Goal: Information Seeking & Learning: Understand process/instructions

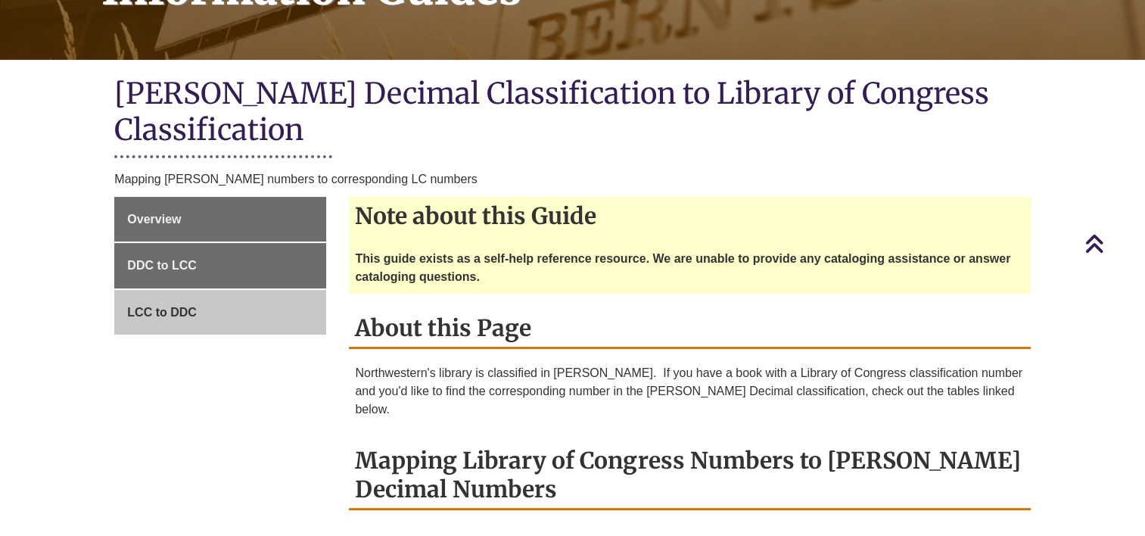
scroll to position [454, 0]
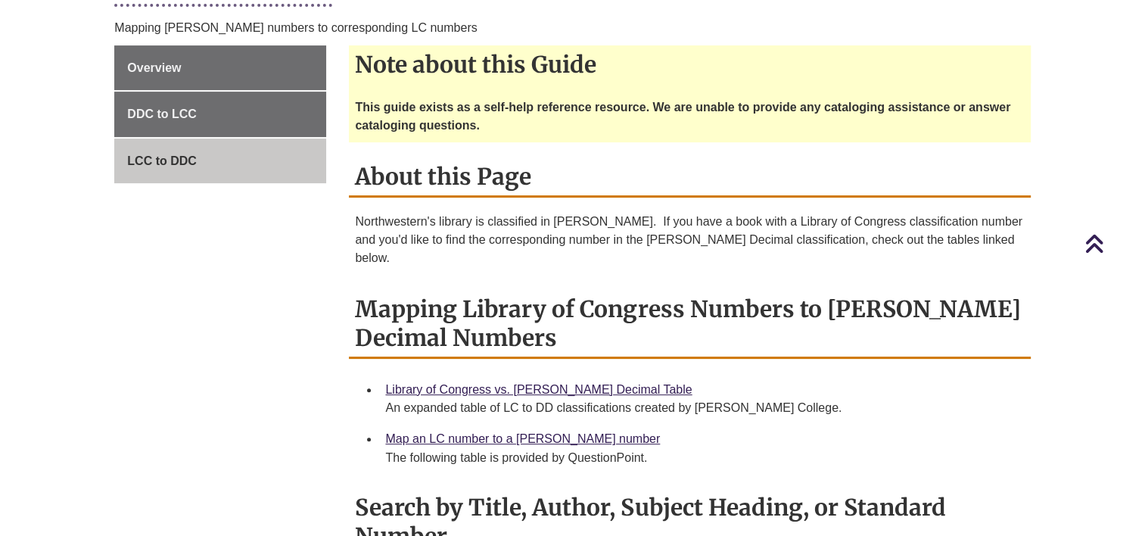
click at [517, 429] on div "Map an LC number to a [PERSON_NAME] number The following table is provided by Q…" at bounding box center [701, 448] width 633 height 38
click at [520, 432] on link "Map an LC number to a [PERSON_NAME] number" at bounding box center [522, 438] width 275 height 13
click at [462, 383] on link "Library of Congress vs. [PERSON_NAME] Decimal Table" at bounding box center [538, 389] width 306 height 13
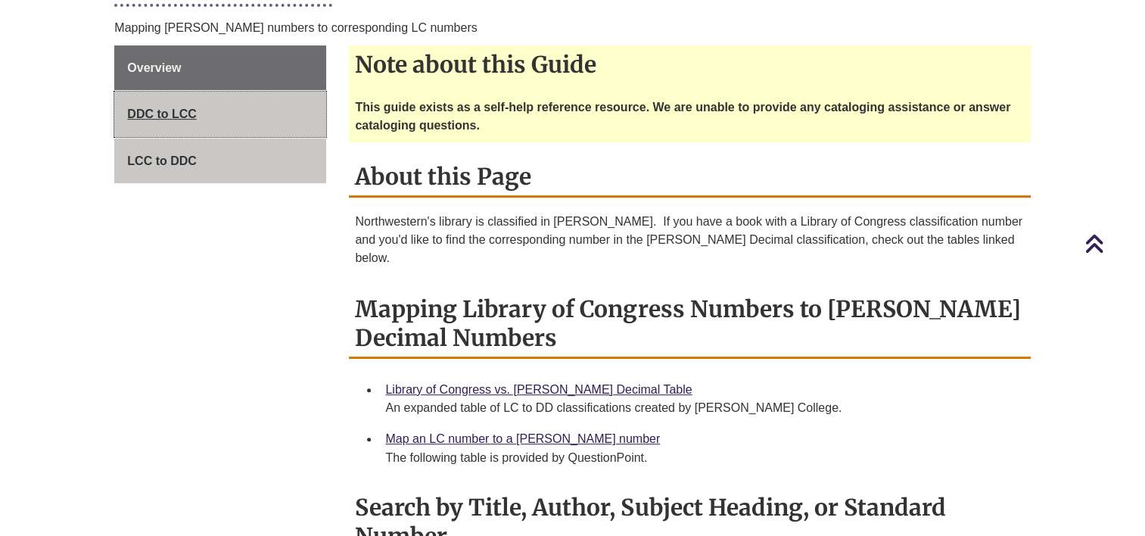
click at [130, 109] on link "DDC to LCC" at bounding box center [220, 114] width 212 height 45
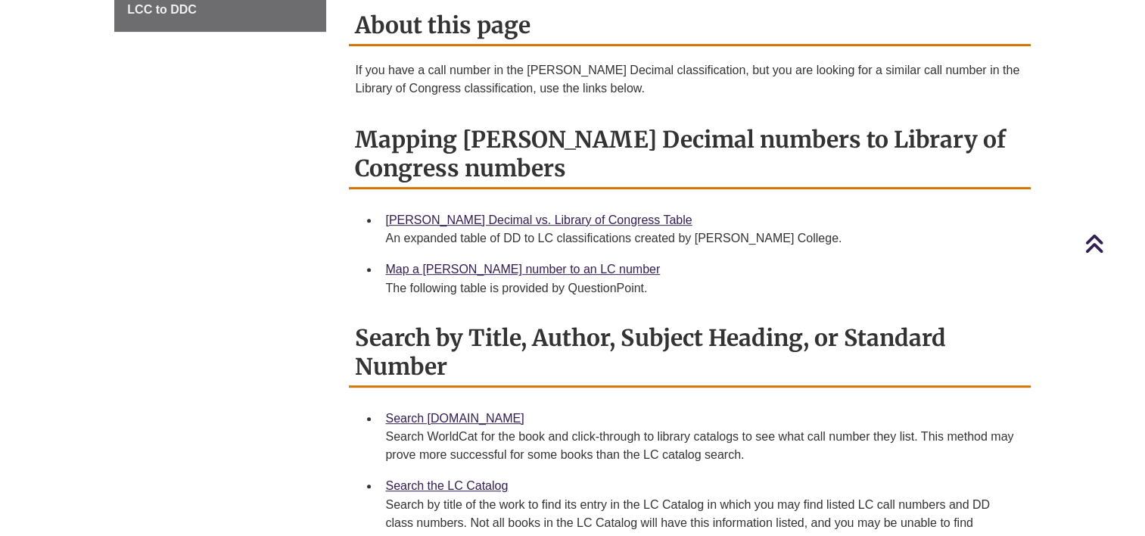
scroll to position [303, 0]
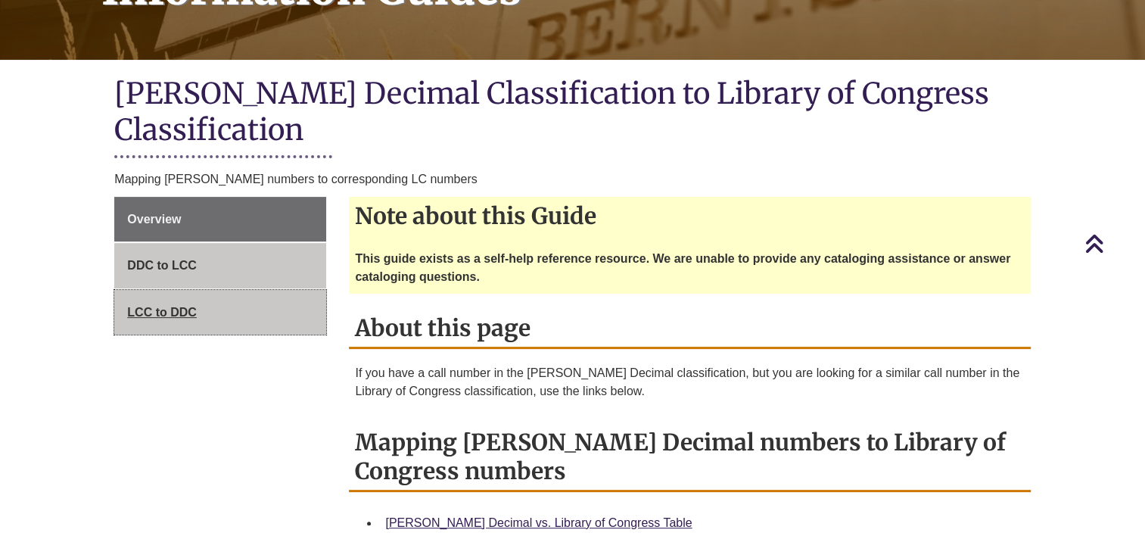
click at [173, 290] on link "LCC to DDC" at bounding box center [220, 312] width 212 height 45
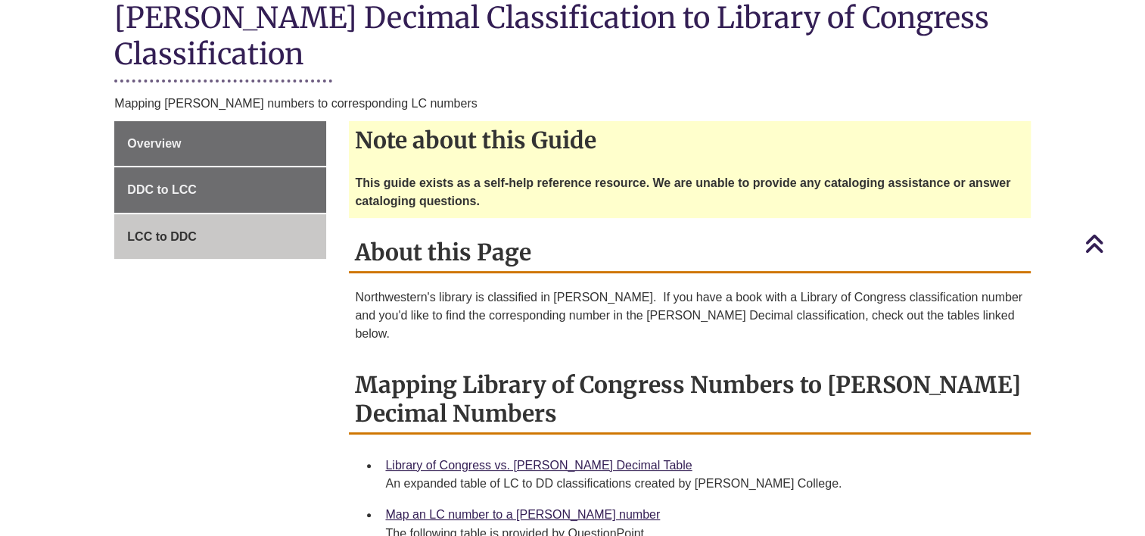
scroll to position [530, 0]
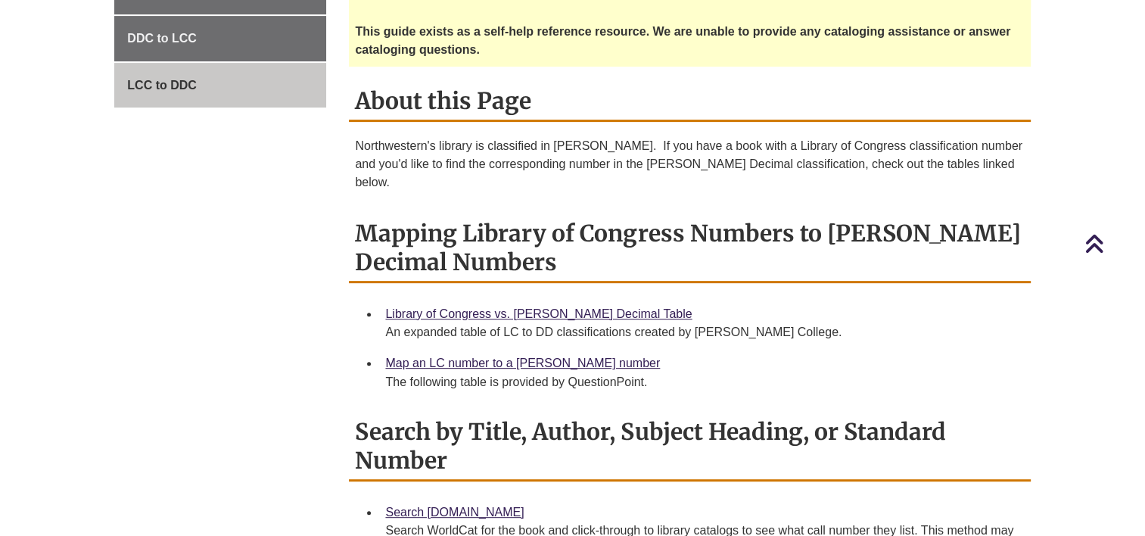
click at [505, 353] on div "Map an LC number to a [PERSON_NAME] number The following table is provided by Q…" at bounding box center [701, 372] width 633 height 38
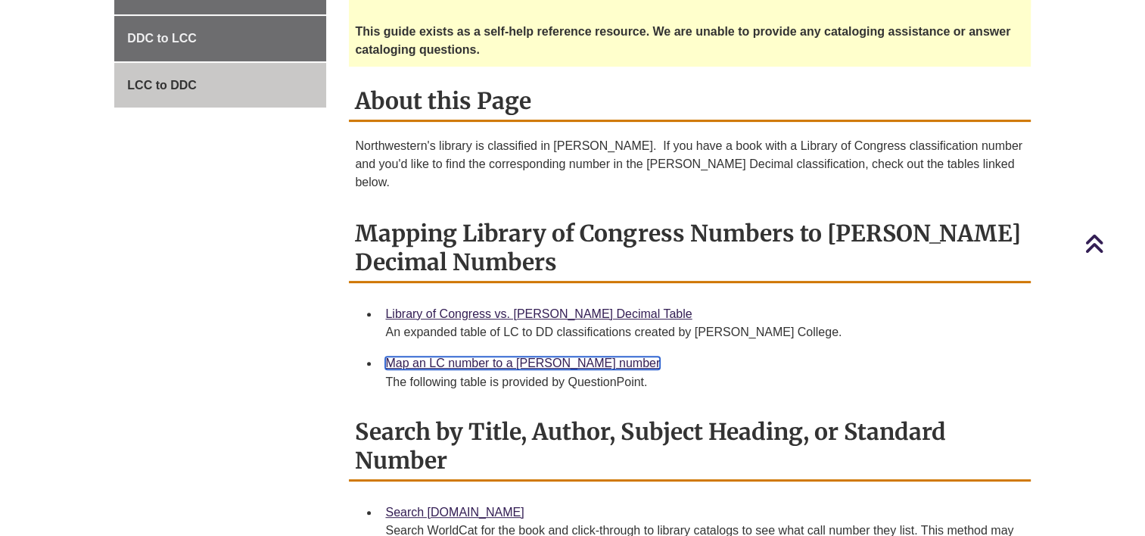
click at [505, 356] on link "Map an LC number to a [PERSON_NAME] number" at bounding box center [522, 362] width 275 height 13
